Goal: Information Seeking & Learning: Learn about a topic

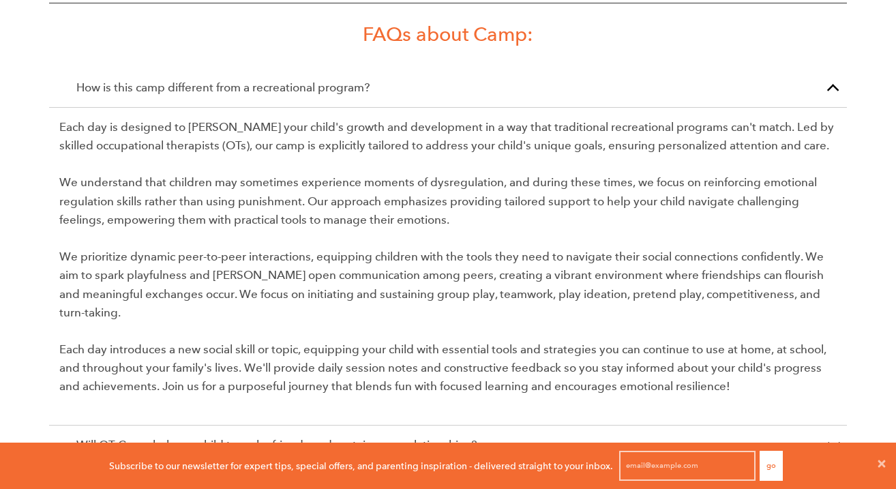
scroll to position [2406, 0]
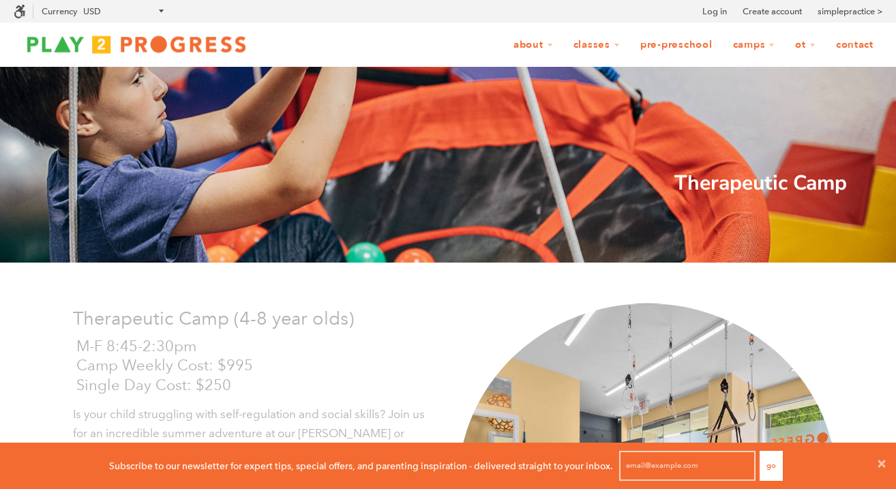
scroll to position [1993, 0]
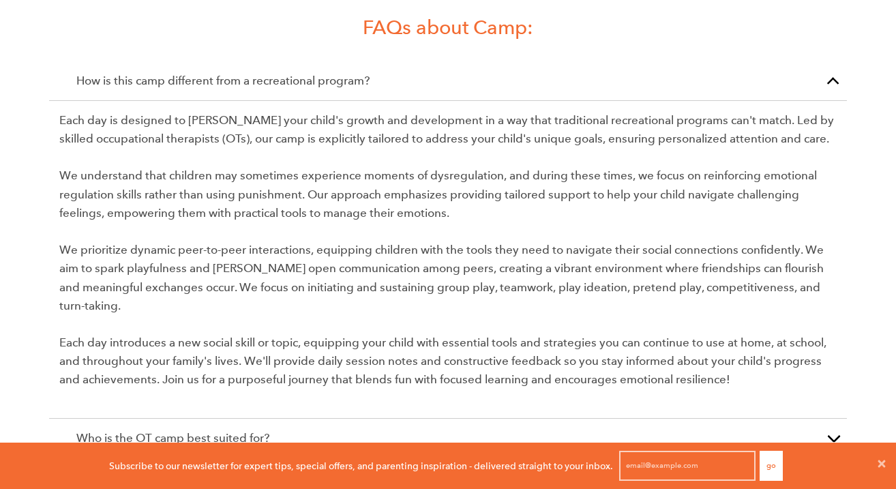
click at [831, 63] on button "button" at bounding box center [833, 80] width 27 height 39
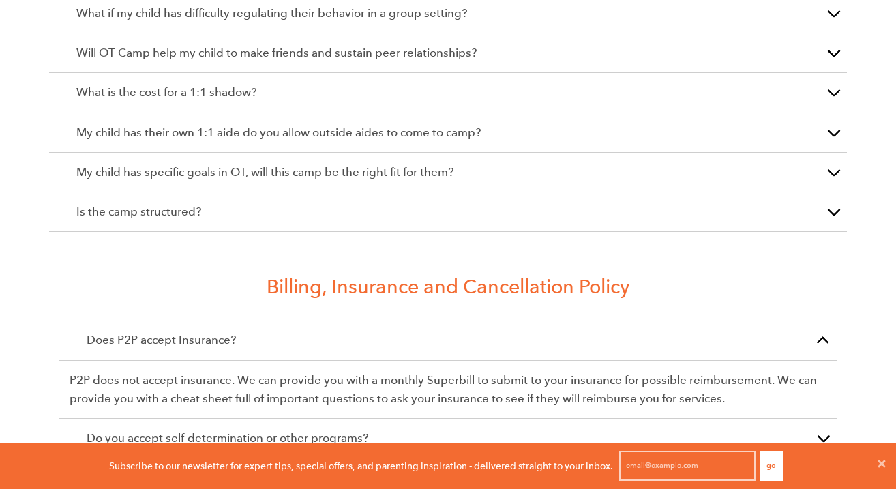
scroll to position [2356, 0]
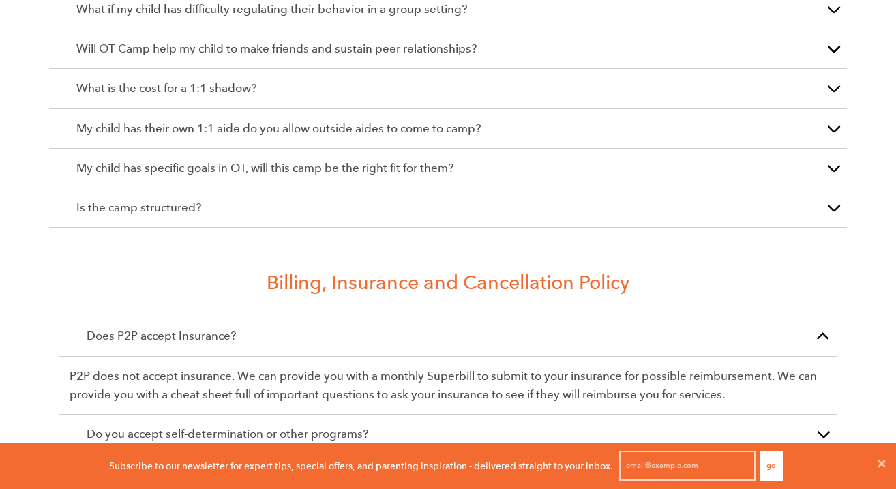
click at [806, 119] on p "My child has their own 1:1 aide do you allow outside aides to come to camp?" at bounding box center [447, 128] width 743 height 18
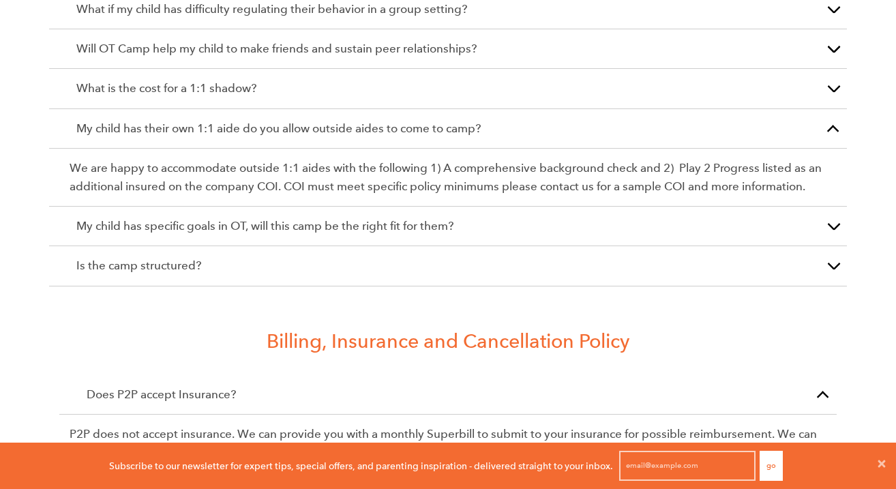
click at [824, 113] on button "button" at bounding box center [833, 128] width 27 height 39
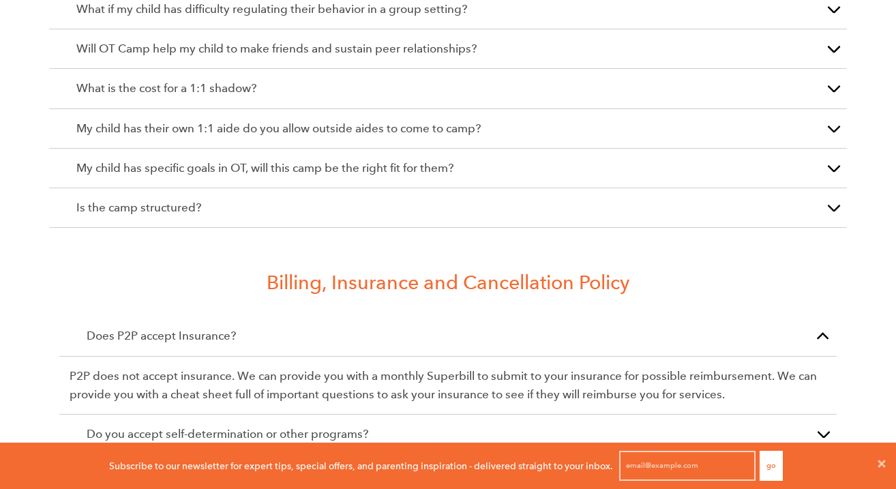
click at [834, 109] on button "button" at bounding box center [833, 128] width 27 height 39
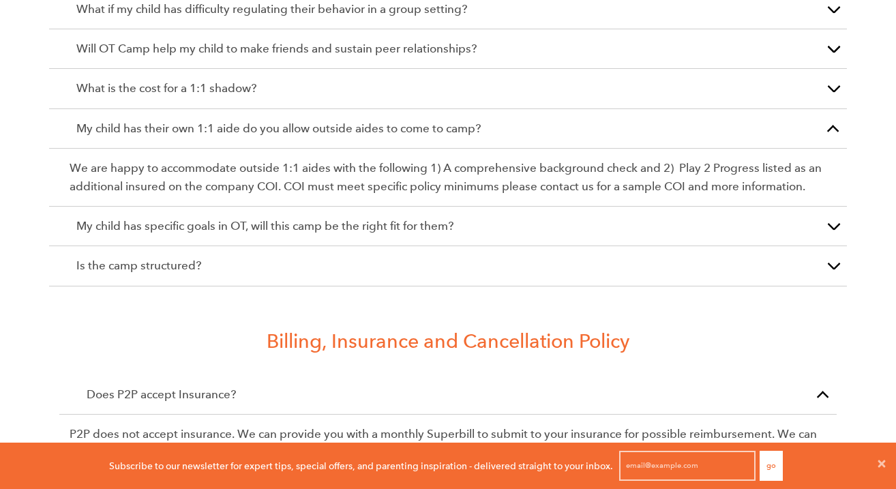
click at [835, 70] on button "button" at bounding box center [833, 88] width 27 height 39
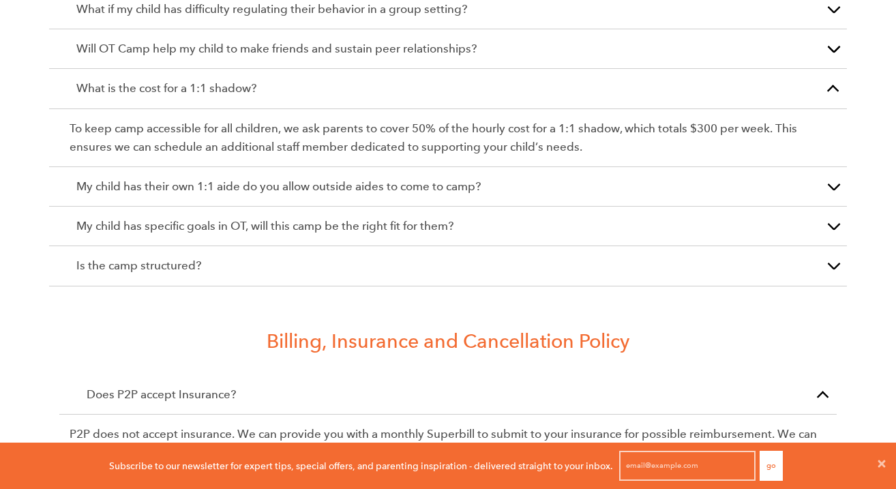
click at [833, 92] on span "button" at bounding box center [833, 92] width 0 height 0
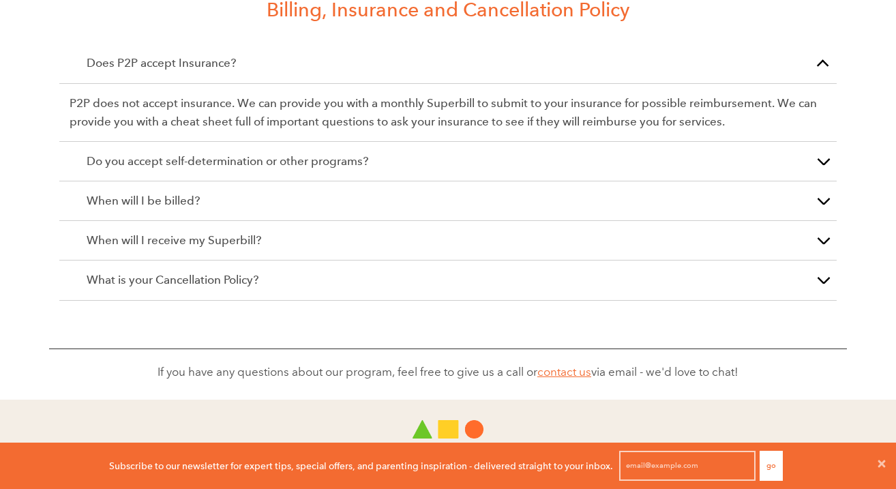
scroll to position [2629, 0]
click at [820, 43] on button "button" at bounding box center [822, 62] width 27 height 39
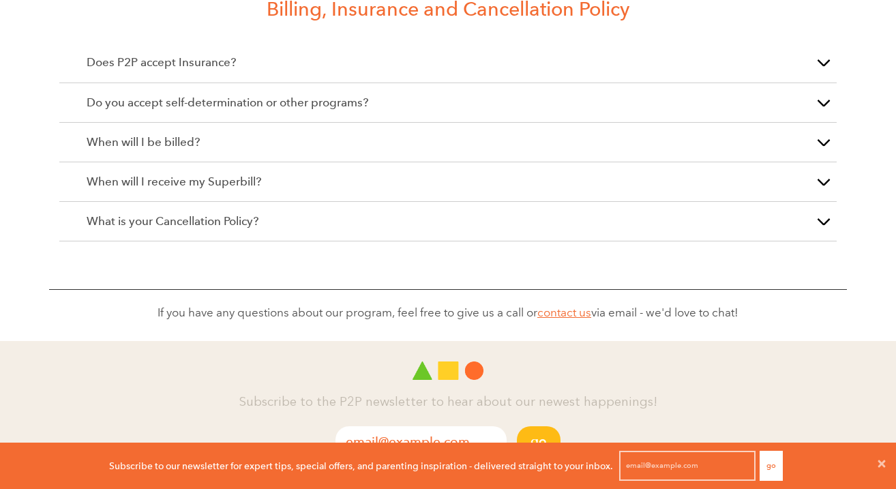
click at [807, 93] on p "Do you accept self-determination or other programs?" at bounding box center [448, 102] width 723 height 18
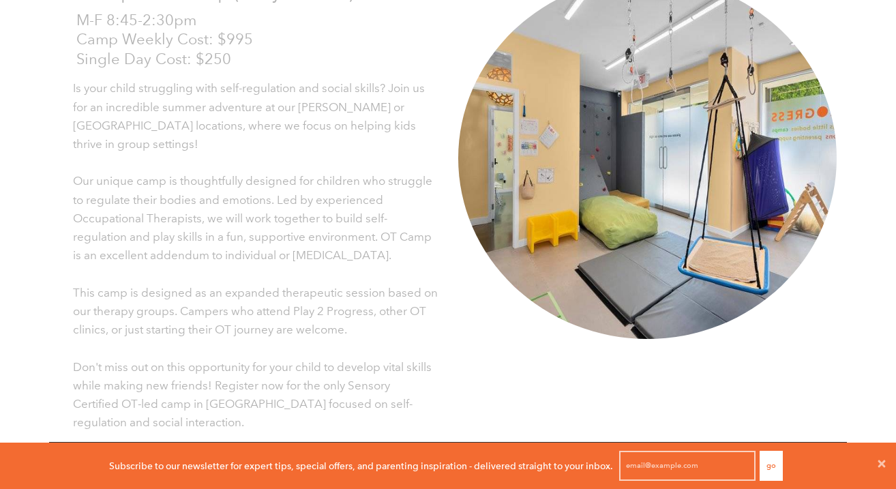
scroll to position [0, 0]
